Goal: Transaction & Acquisition: Purchase product/service

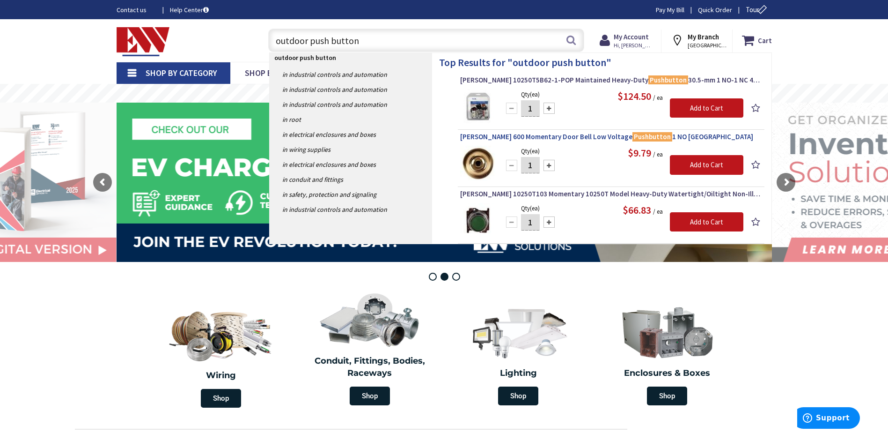
type input "outdoor push button"
click at [527, 139] on span "[PERSON_NAME] 600 Momentary Door Bell Low Voltage Pushbutton 1 NO Brass Housing…" at bounding box center [611, 136] width 302 height 9
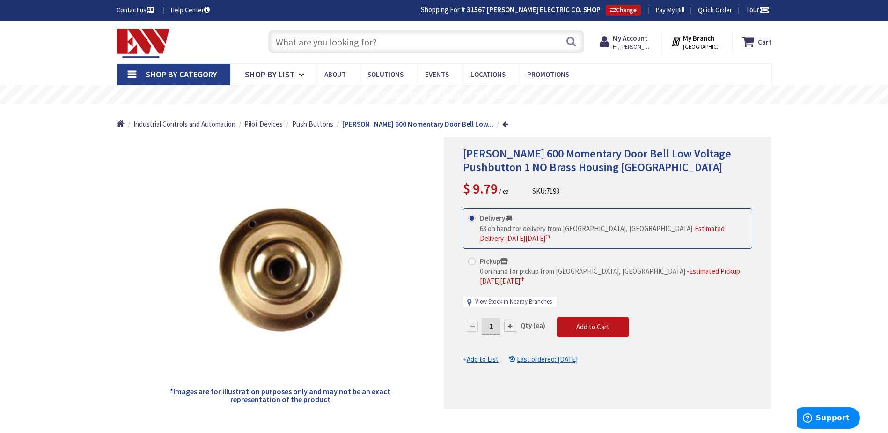
click at [497, 297] on link "View Stock in Nearby Branches" at bounding box center [513, 301] width 77 height 9
select select "data-availability"
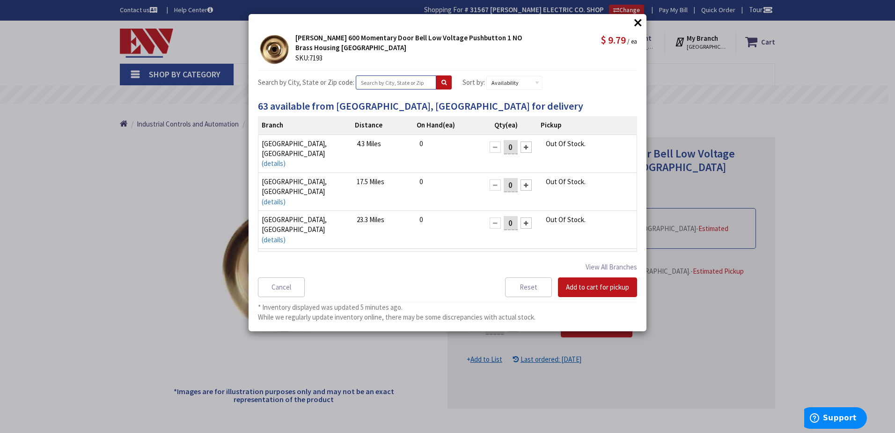
click at [386, 83] on input "text" at bounding box center [396, 82] width 81 height 14
type input "new britain"
click at [441, 84] on button at bounding box center [443, 82] width 15 height 14
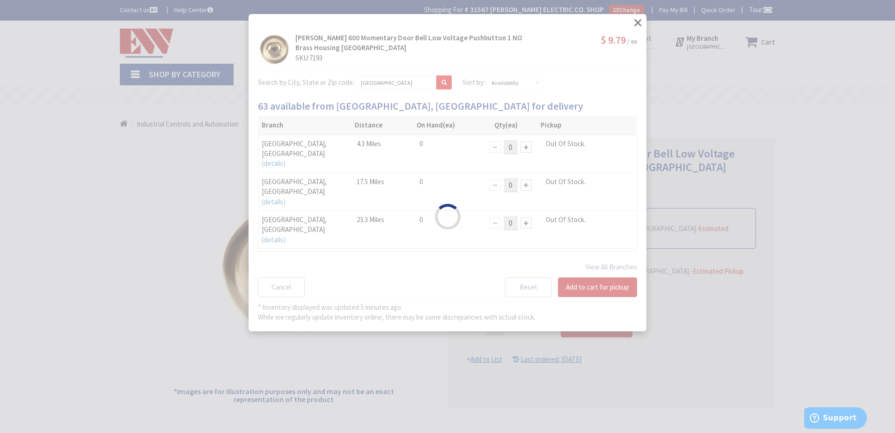
select select "data-availability"
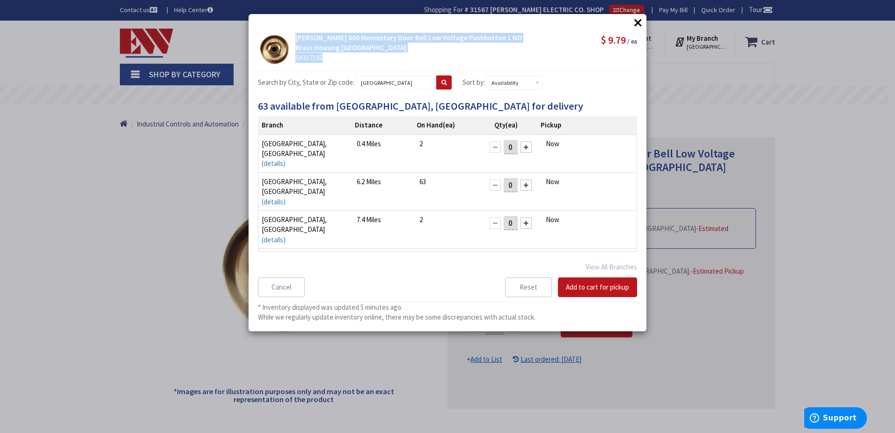
drag, startPoint x: 294, startPoint y: 38, endPoint x: 338, endPoint y: 53, distance: 46.0
click at [338, 53] on div "Edwards 600 Momentary Door Bell Low Voltage Pushbutton 1 NO Brass Housing Black…" at bounding box center [415, 48] width 248 height 30
drag, startPoint x: 338, startPoint y: 53, endPoint x: 305, endPoint y: 45, distance: 34.1
copy div "Edwards 600 Momentary Door Bell Low Voltage Pushbutton 1 NO Brass Housing Black…"
click at [636, 26] on button "×" at bounding box center [638, 22] width 14 height 14
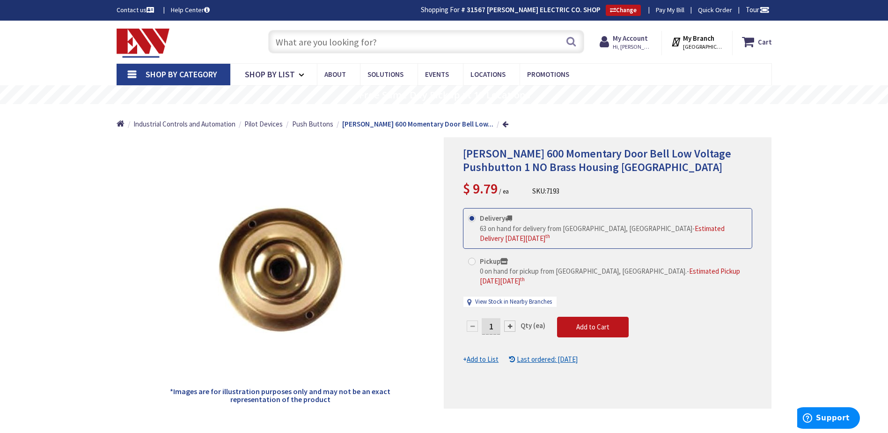
click at [300, 43] on input "text" at bounding box center [426, 41] width 316 height 23
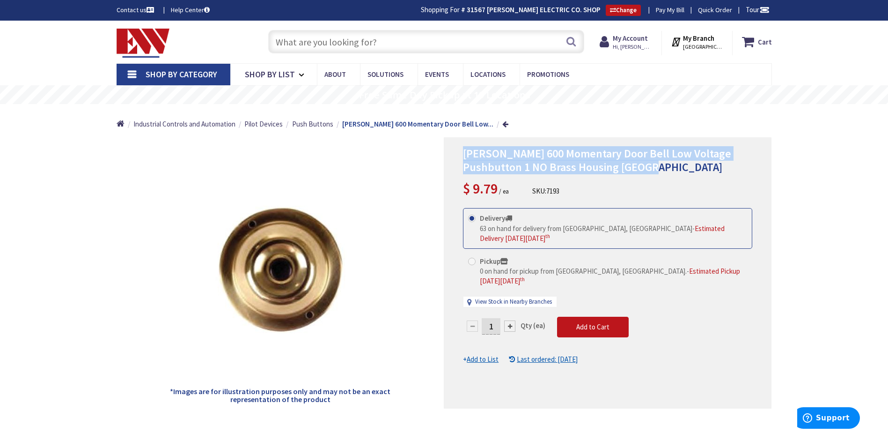
drag, startPoint x: 465, startPoint y: 153, endPoint x: 619, endPoint y: 167, distance: 155.1
click at [619, 167] on span "Edwards 600 Momentary Door Bell Low Voltage Pushbutton 1 NO Brass Housing Black…" at bounding box center [597, 160] width 268 height 28
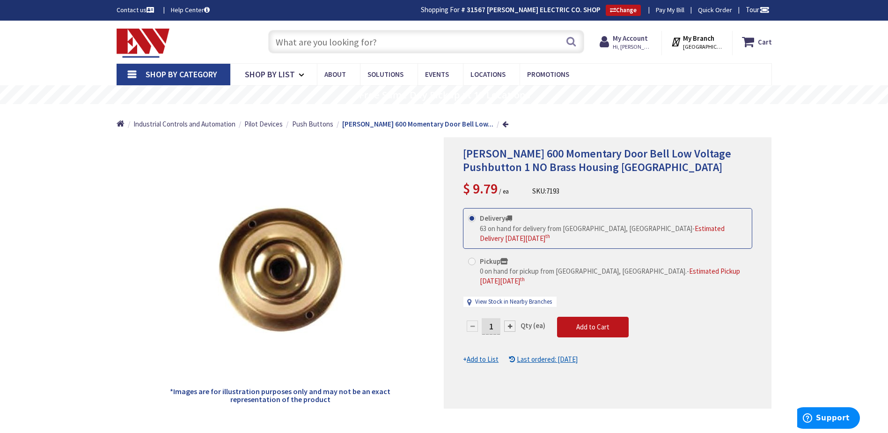
drag, startPoint x: 619, startPoint y: 167, endPoint x: 596, endPoint y: 187, distance: 30.9
click at [596, 187] on div "Edwards 600 Momentary Door Bell Low Voltage Pushbutton 1 NO Brass Housing Black…" at bounding box center [607, 172] width 289 height 51
